Goal: Task Accomplishment & Management: Use online tool/utility

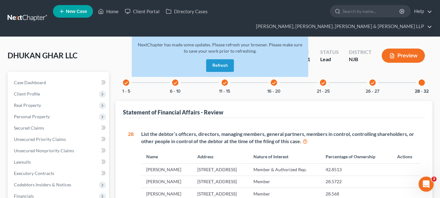
drag, startPoint x: 0, startPoint y: 0, endPoint x: 218, endPoint y: 56, distance: 225.0
click at [218, 59] on button "Refresh" at bounding box center [220, 65] width 28 height 13
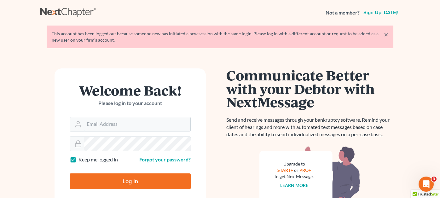
type input "[EMAIL_ADDRESS][DOMAIN_NAME]"
click at [135, 180] on input "Log In" at bounding box center [130, 181] width 121 height 16
type input "Thinking..."
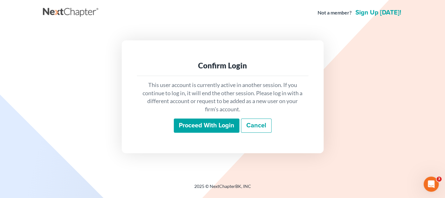
click at [197, 123] on input "Proceed with login" at bounding box center [207, 126] width 66 height 15
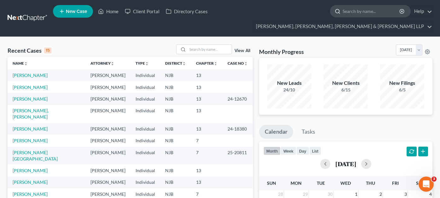
click at [343, 11] on input "search" at bounding box center [372, 11] width 58 height 12
type input "yara test"
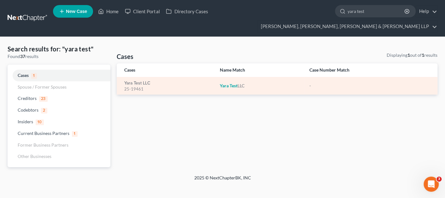
click at [141, 86] on div "25-19461" at bounding box center [166, 89] width 85 height 6
click at [141, 81] on link "Yara Test LLC" at bounding box center [137, 83] width 26 height 4
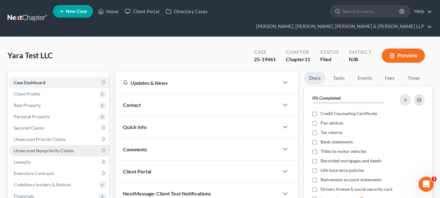
click at [61, 145] on link "Unsecured Nonpriority Claims" at bounding box center [59, 150] width 100 height 11
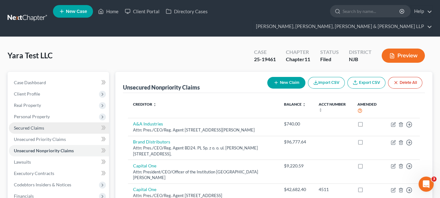
click at [66, 122] on link "Secured Claims" at bounding box center [59, 127] width 100 height 11
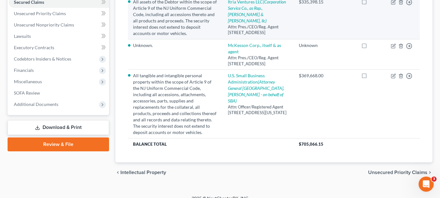
scroll to position [63, 0]
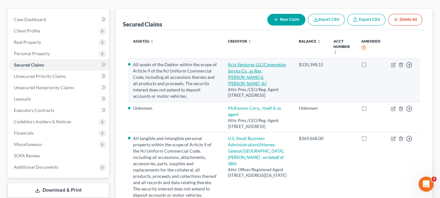
click at [259, 62] on link "Itria Ventures LLC (Corporation Service Co., as Rep., [PERSON_NAME] & [PERSON_N…" at bounding box center [257, 74] width 58 height 24
select select "7"
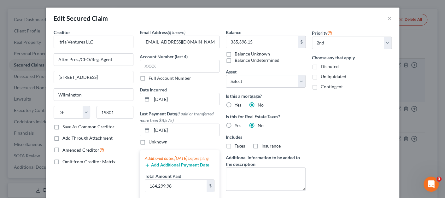
select select "1"
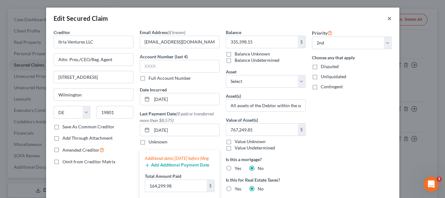
click at [389, 20] on button "×" at bounding box center [389, 19] width 4 height 8
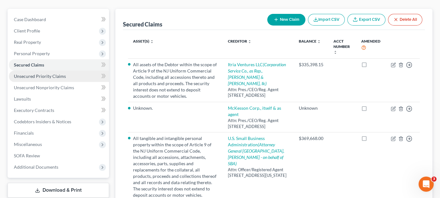
click at [32, 73] on span "Unsecured Priority Claims" at bounding box center [40, 75] width 52 height 5
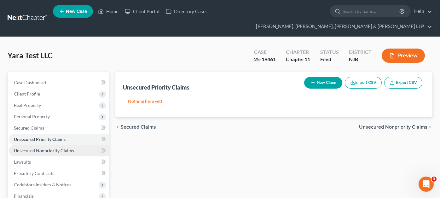
click at [48, 145] on link "Unsecured Nonpriority Claims" at bounding box center [59, 150] width 100 height 11
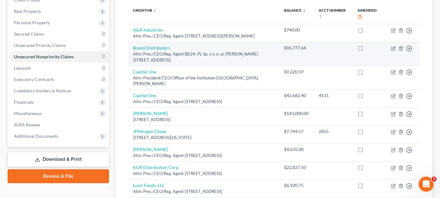
scroll to position [95, 0]
